Goal: Task Accomplishment & Management: Complete application form

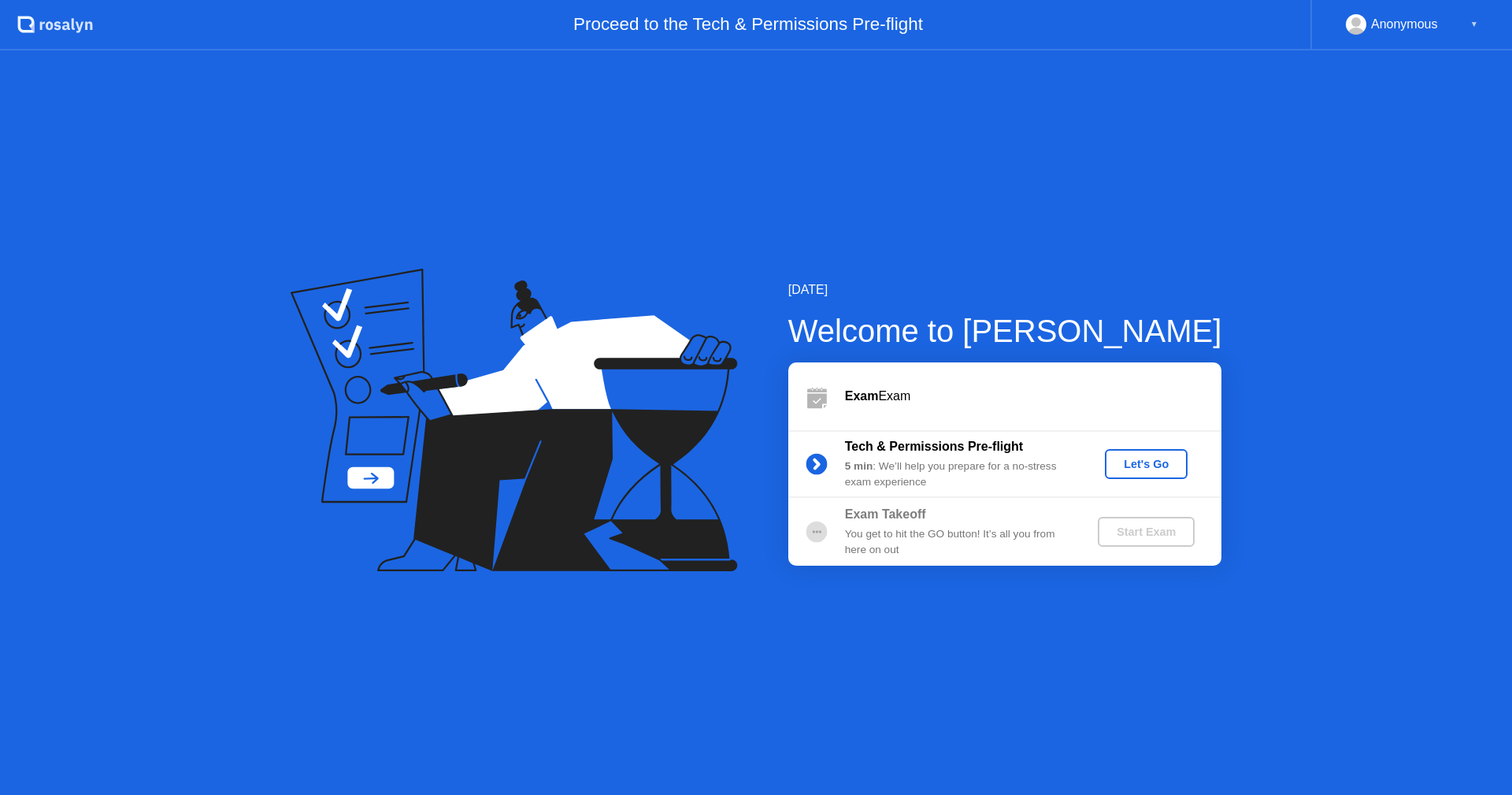
click at [1155, 458] on div "Let's Go" at bounding box center [1146, 464] width 70 height 13
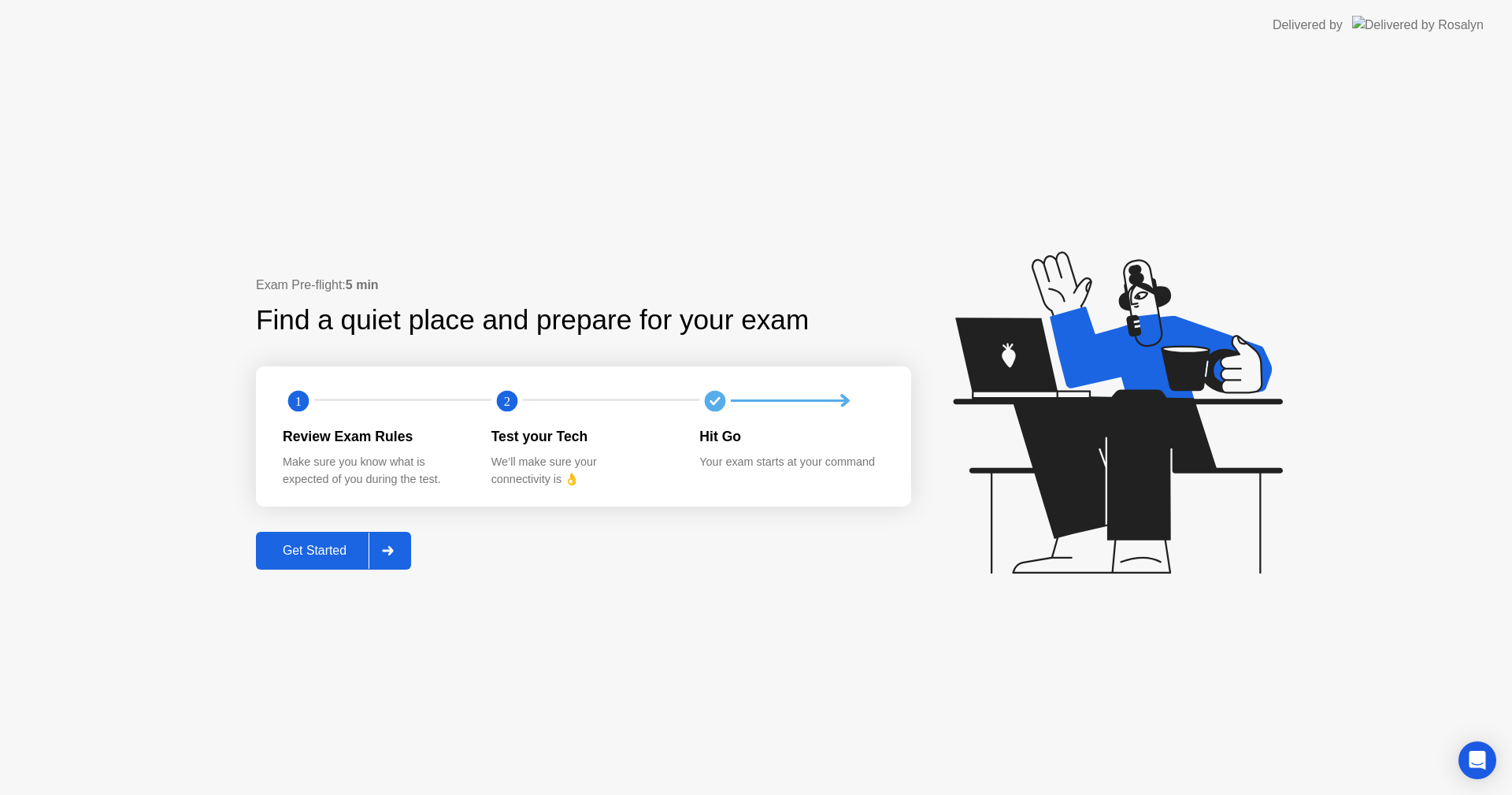
click at [304, 556] on div "Get Started" at bounding box center [314, 550] width 108 height 14
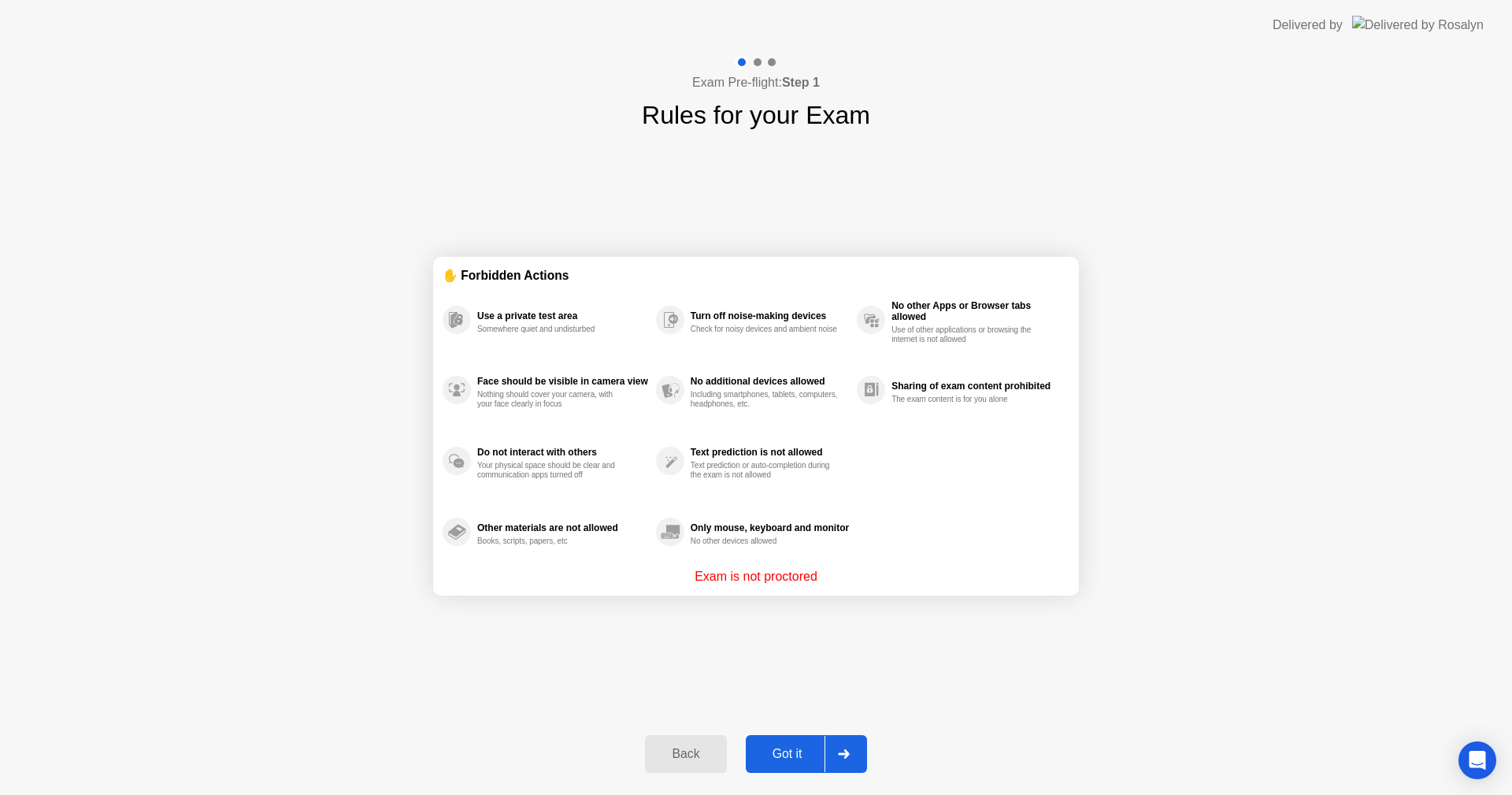
click at [829, 745] on div at bounding box center [843, 753] width 37 height 36
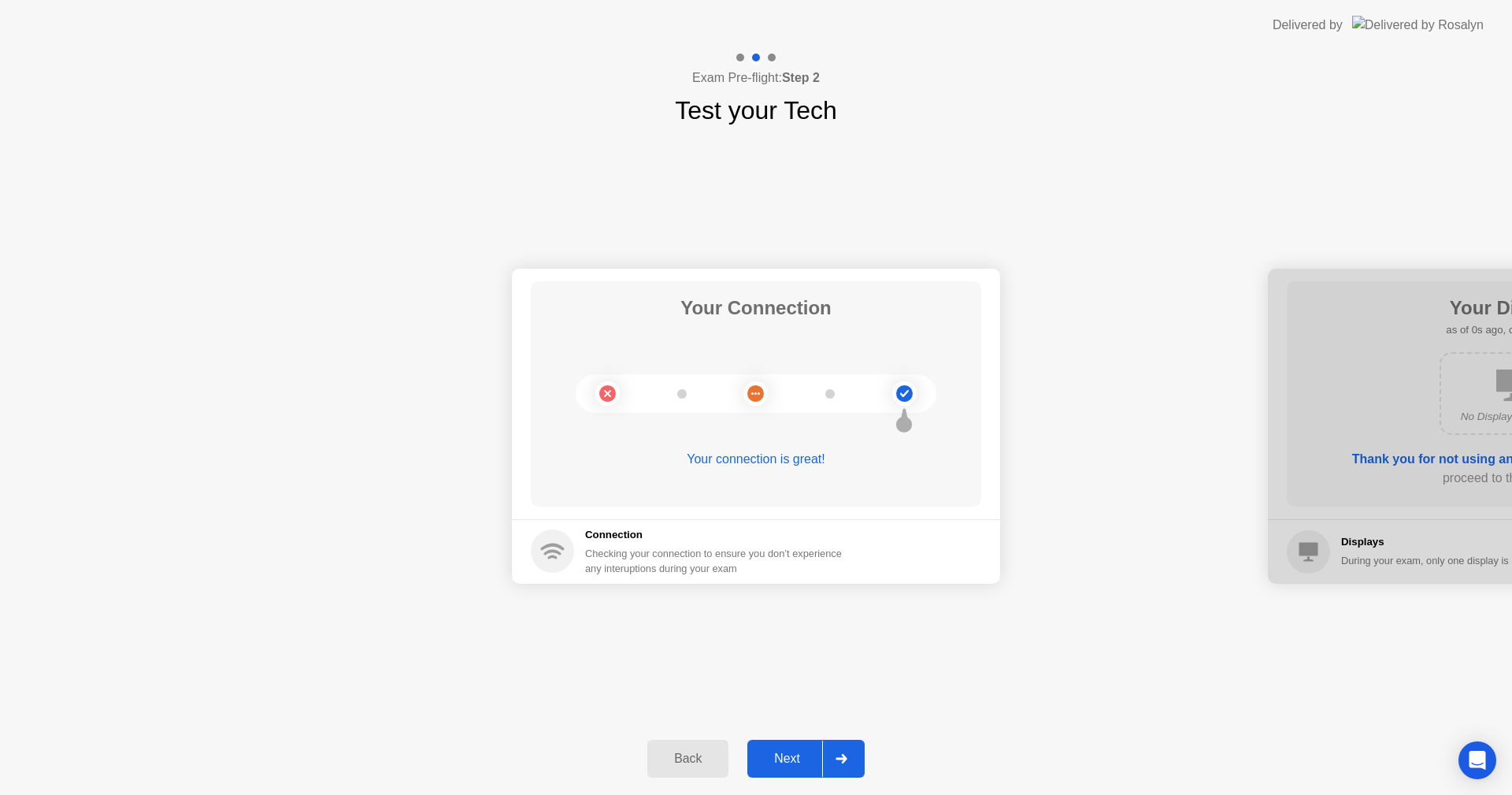
click at [847, 766] on div at bounding box center [841, 758] width 37 height 36
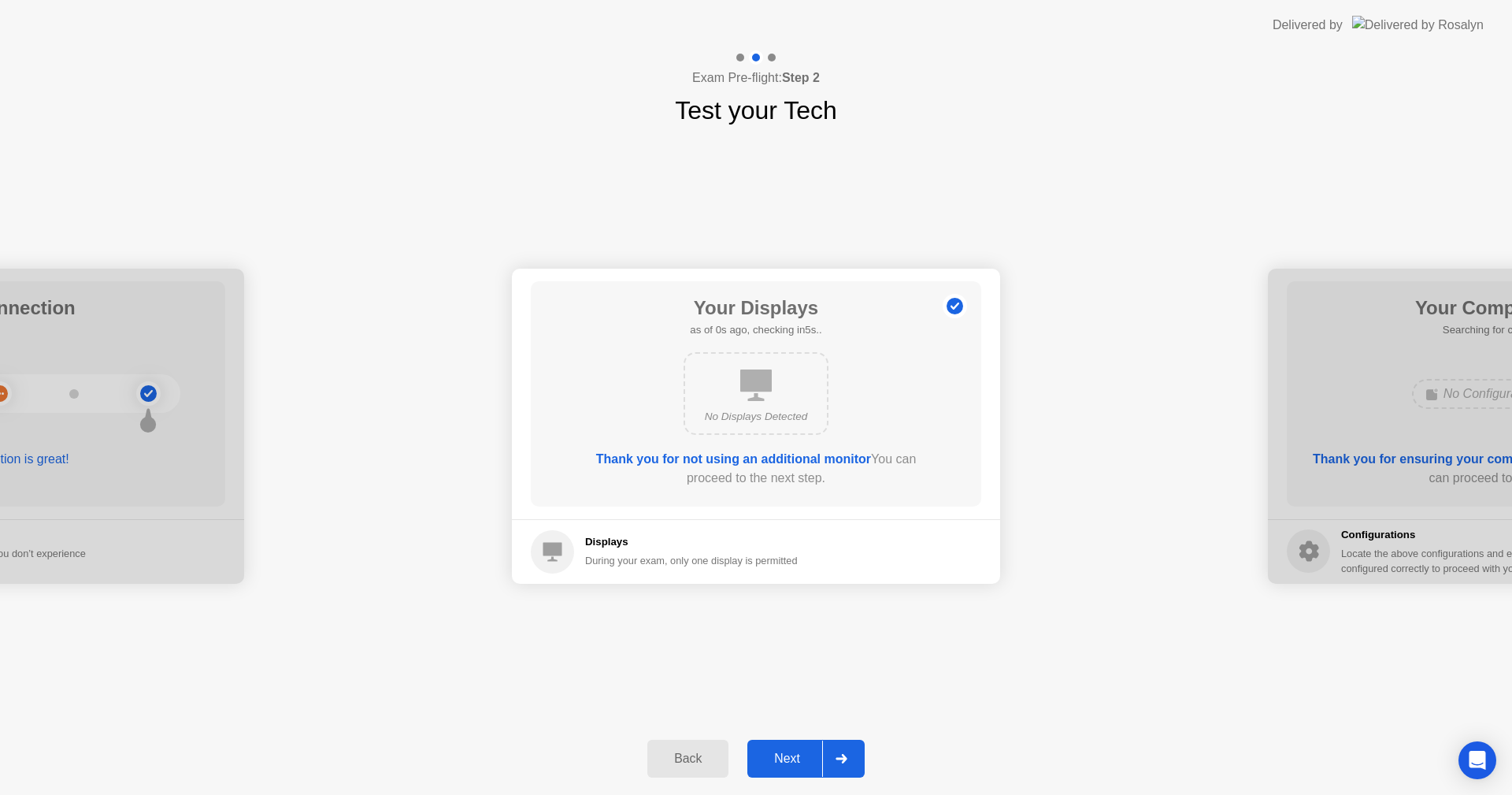
click at [847, 766] on div at bounding box center [841, 758] width 37 height 36
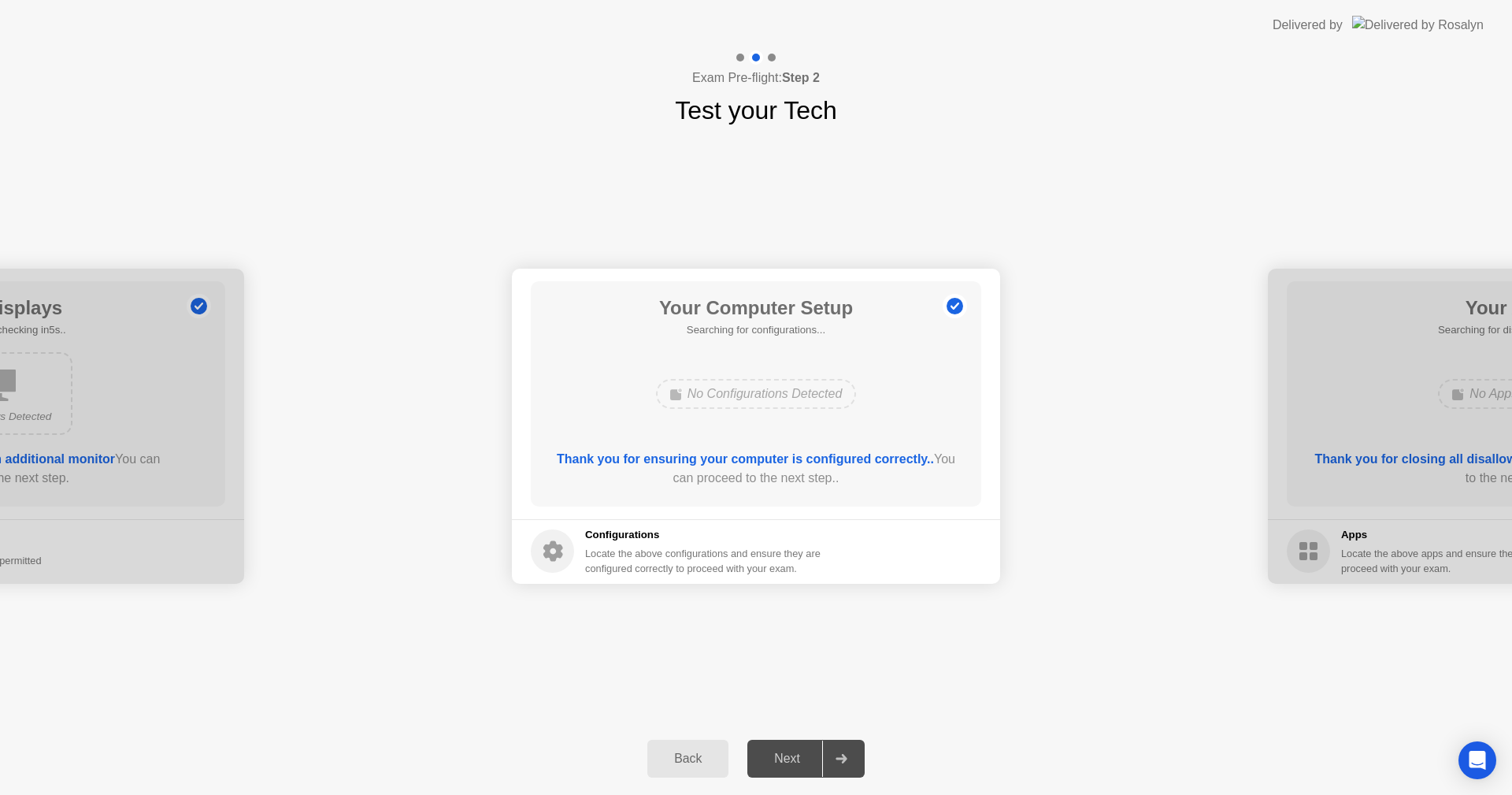
click at [847, 766] on div at bounding box center [841, 758] width 37 height 36
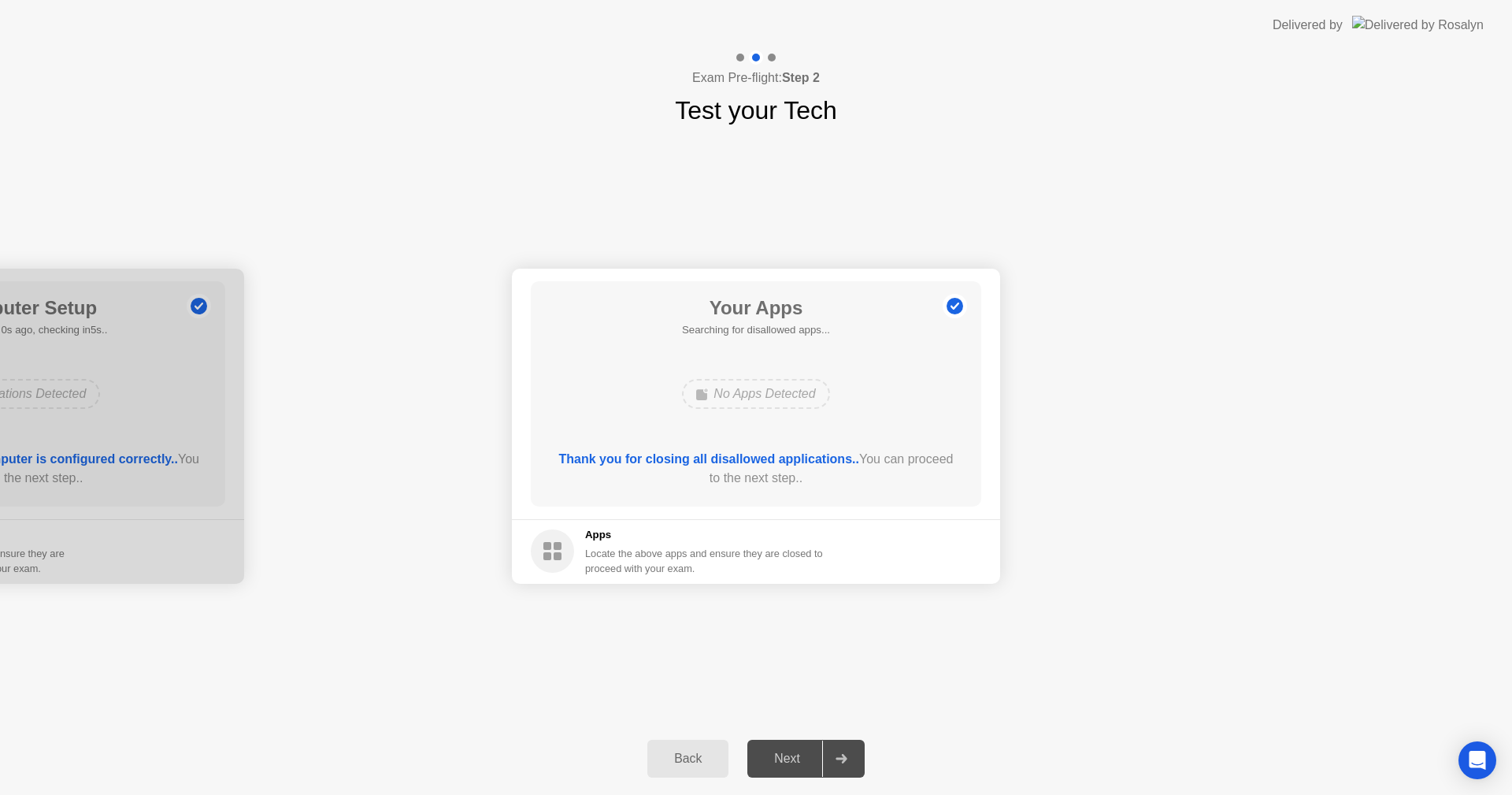
click at [847, 766] on div at bounding box center [841, 758] width 37 height 36
click at [929, 545] on div "Force Close..." at bounding box center [927, 551] width 96 height 13
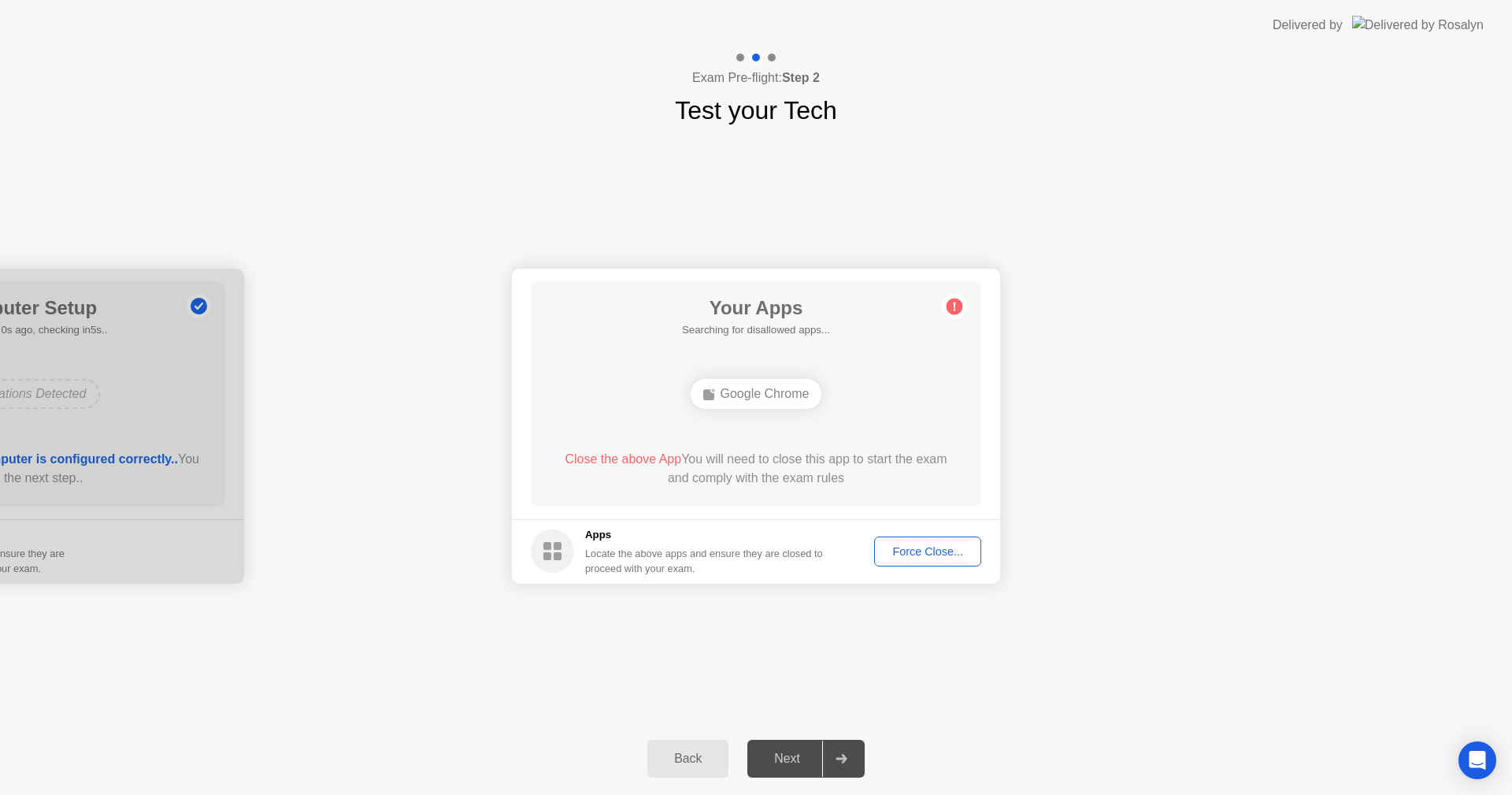
click at [916, 546] on div "Force Close..." at bounding box center [927, 551] width 96 height 13
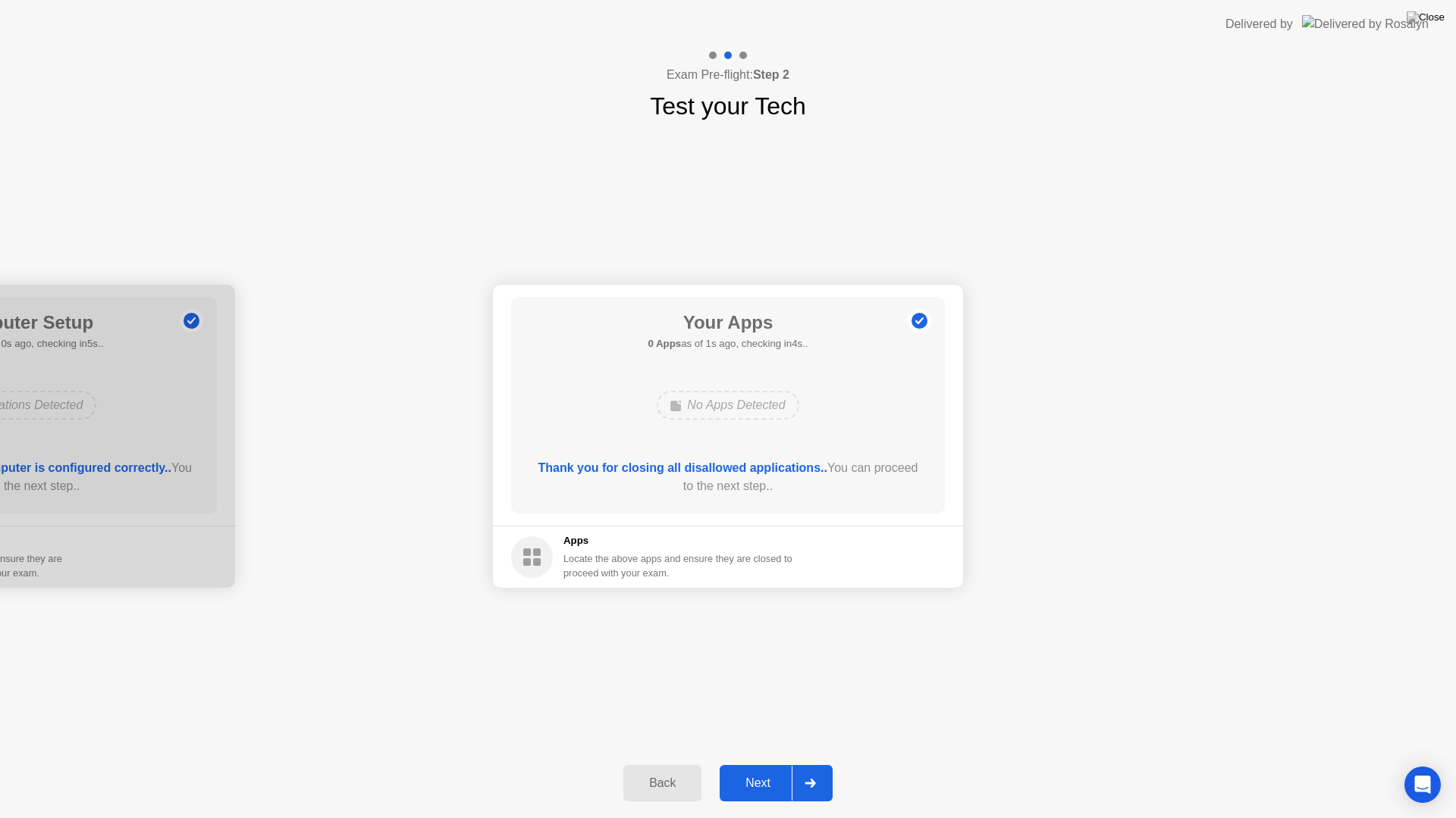
click at [812, 764] on div at bounding box center [810, 783] width 36 height 35
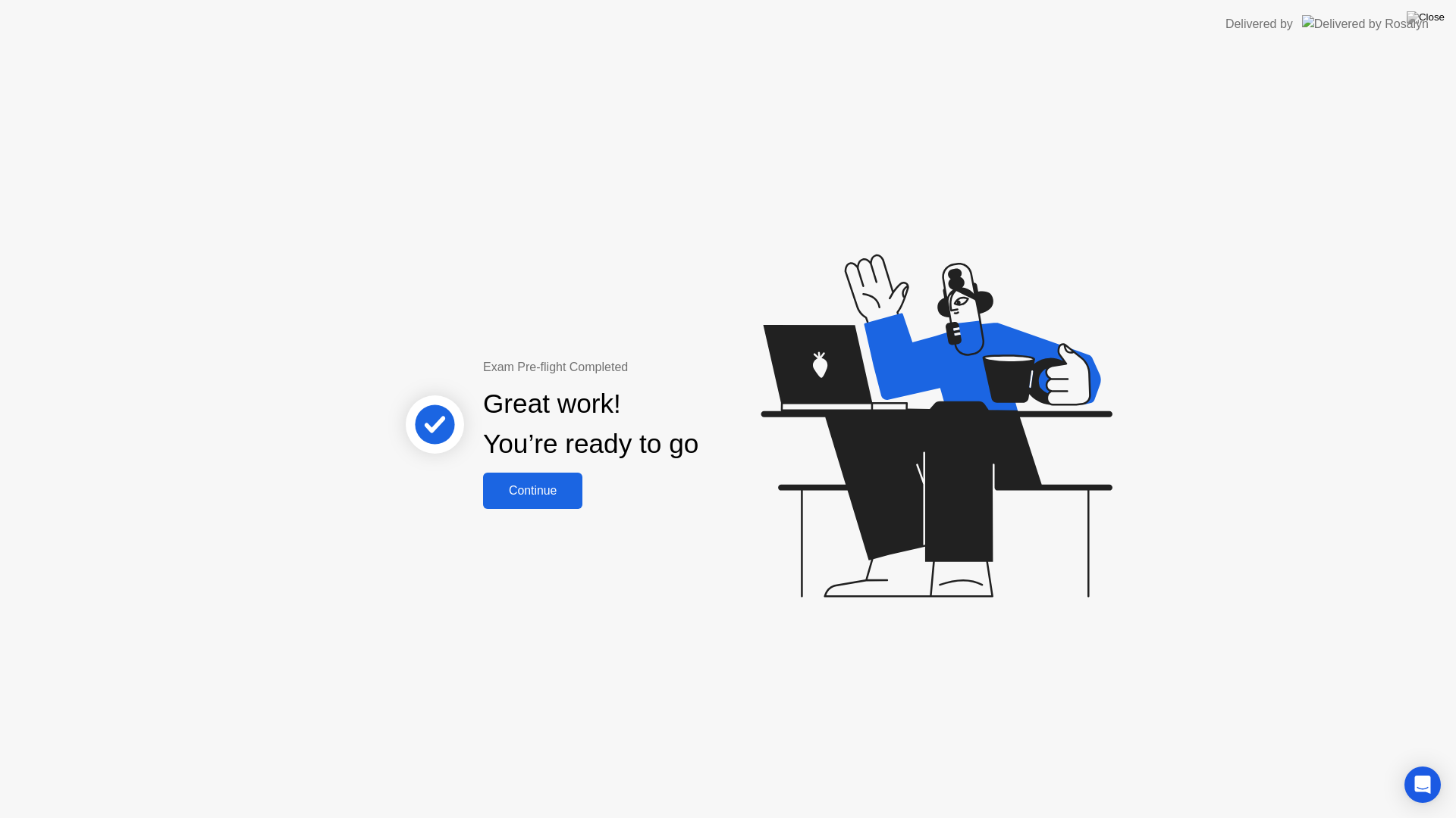
click at [552, 479] on button "Continue" at bounding box center [532, 491] width 99 height 36
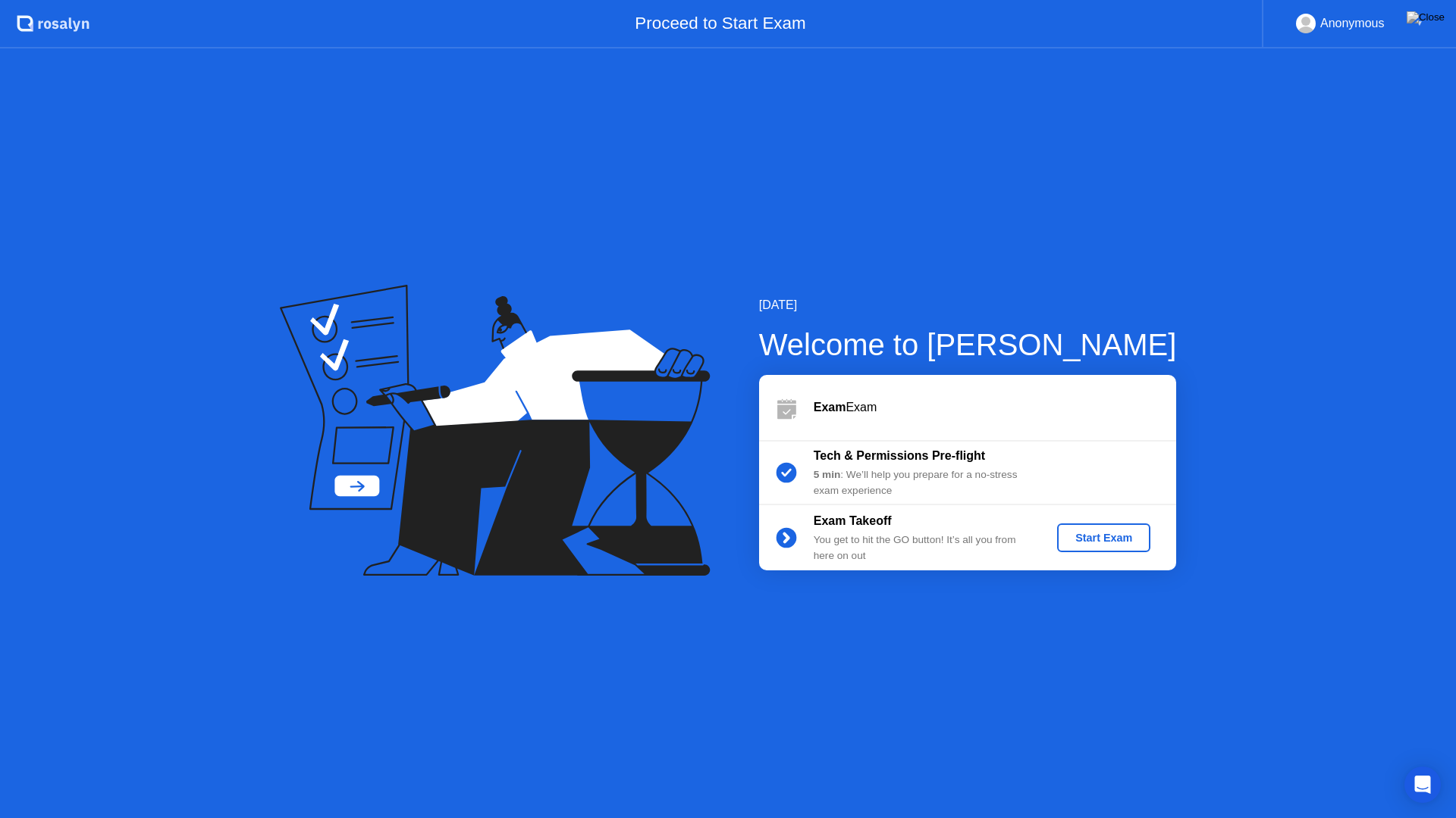
click at [1078, 539] on div "Start Exam" at bounding box center [1103, 538] width 81 height 12
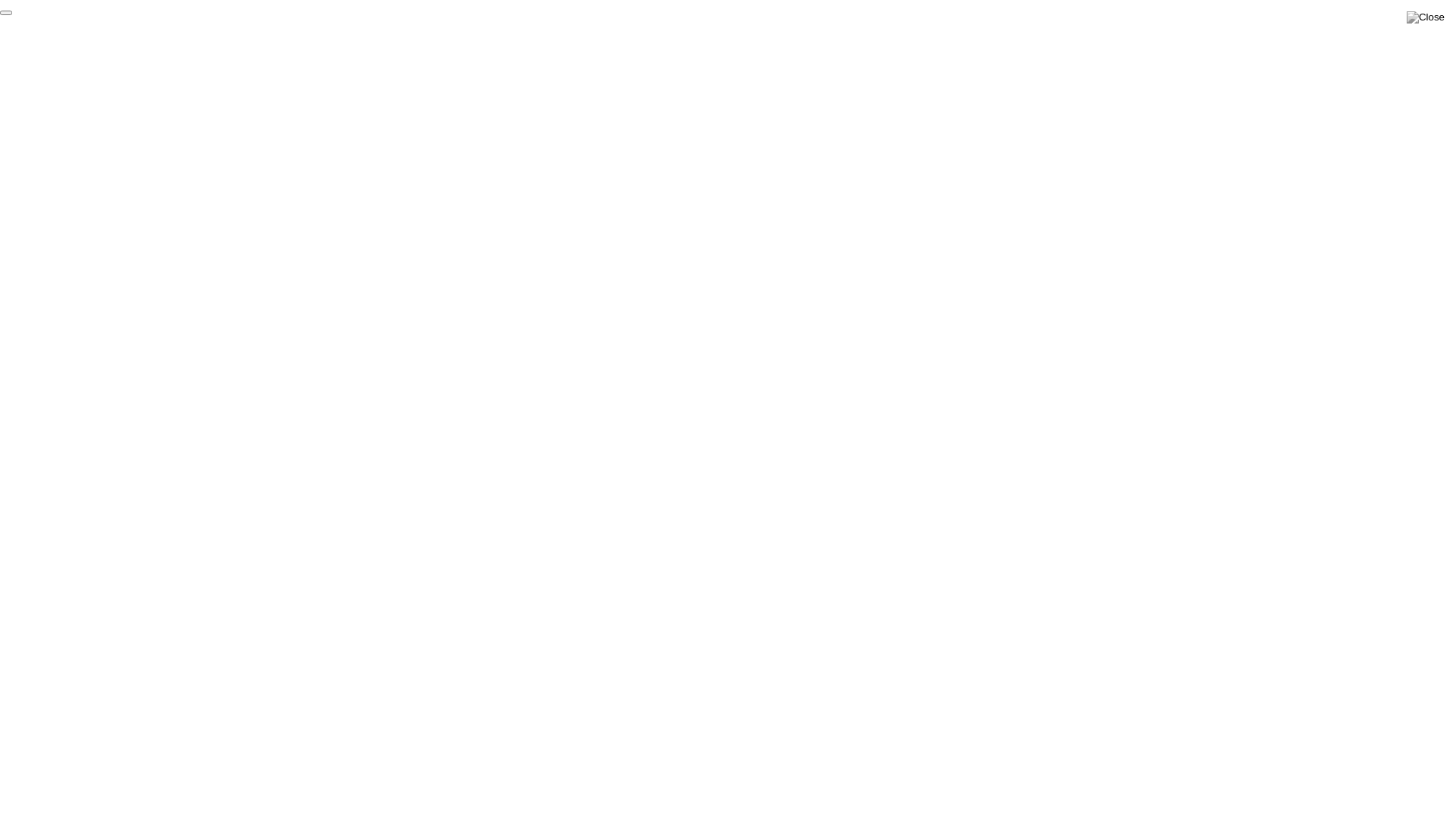
click div "End Proctoring Session"
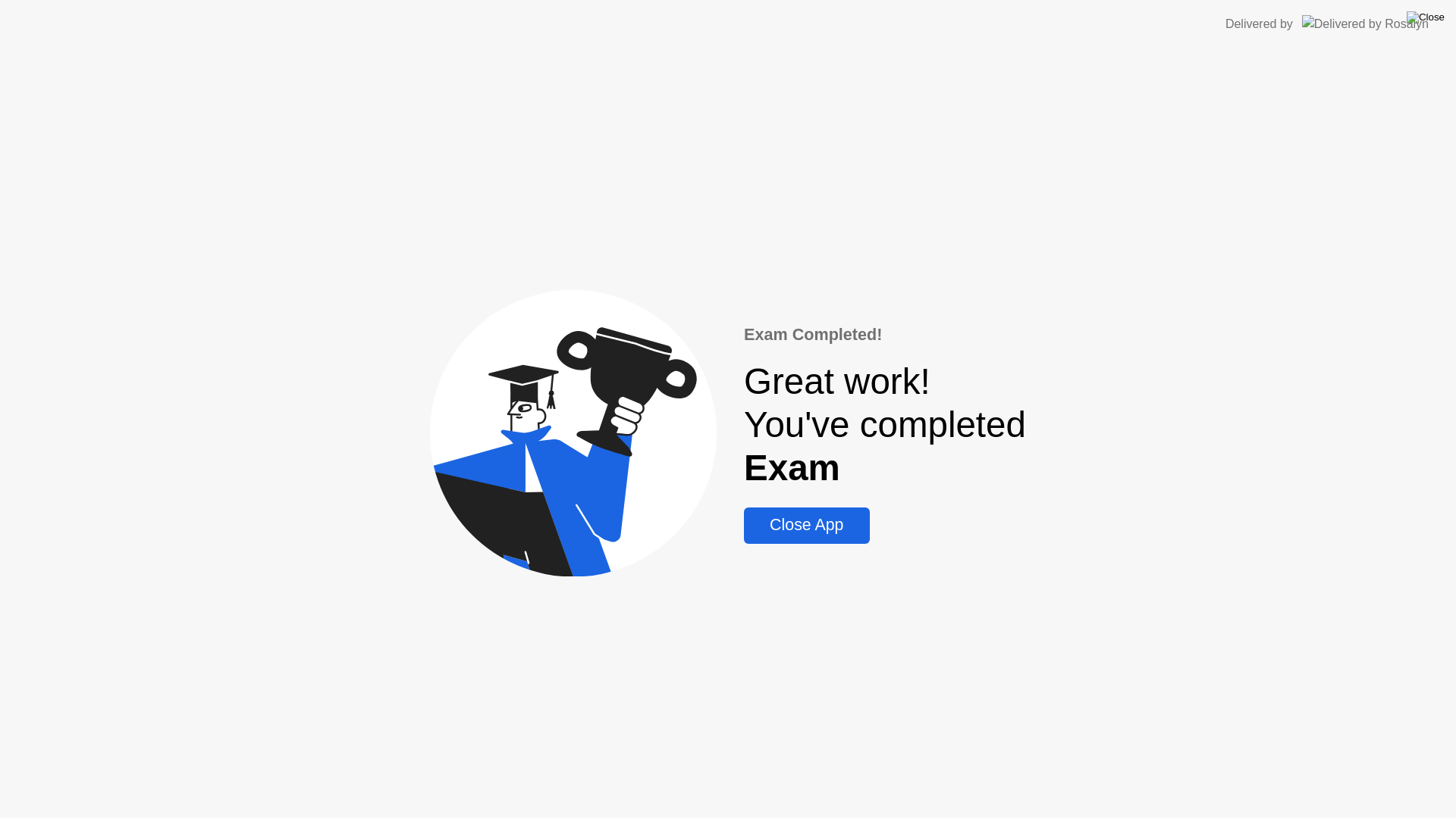
click at [1440, 11] on img at bounding box center [1425, 17] width 38 height 12
